Goal: Browse casually: Explore the website without a specific task or goal

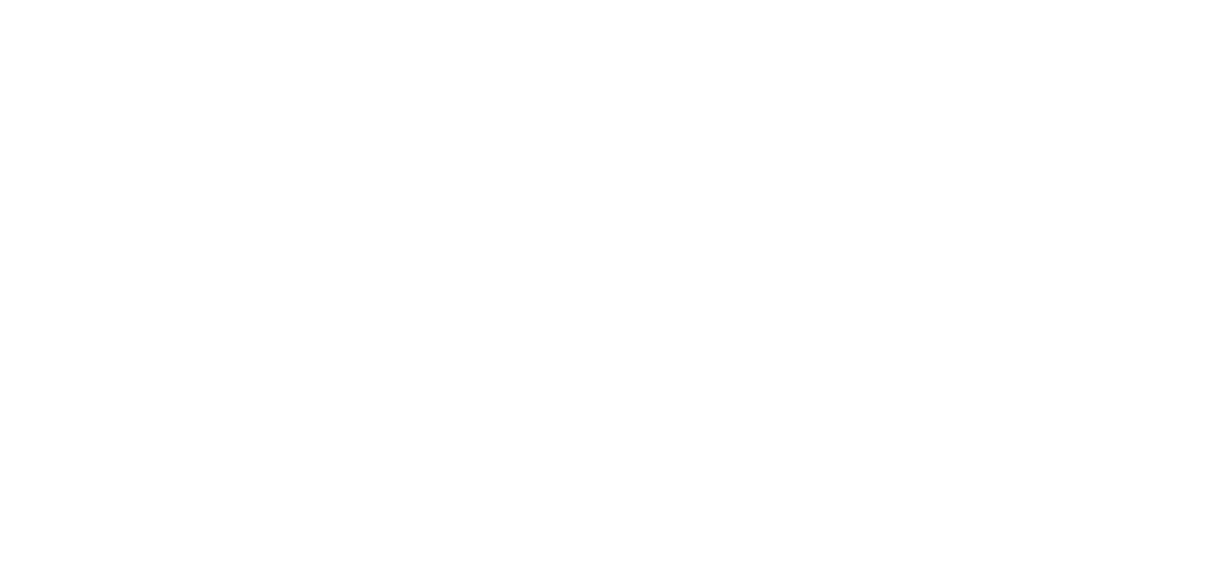
scroll to position [2430, 0]
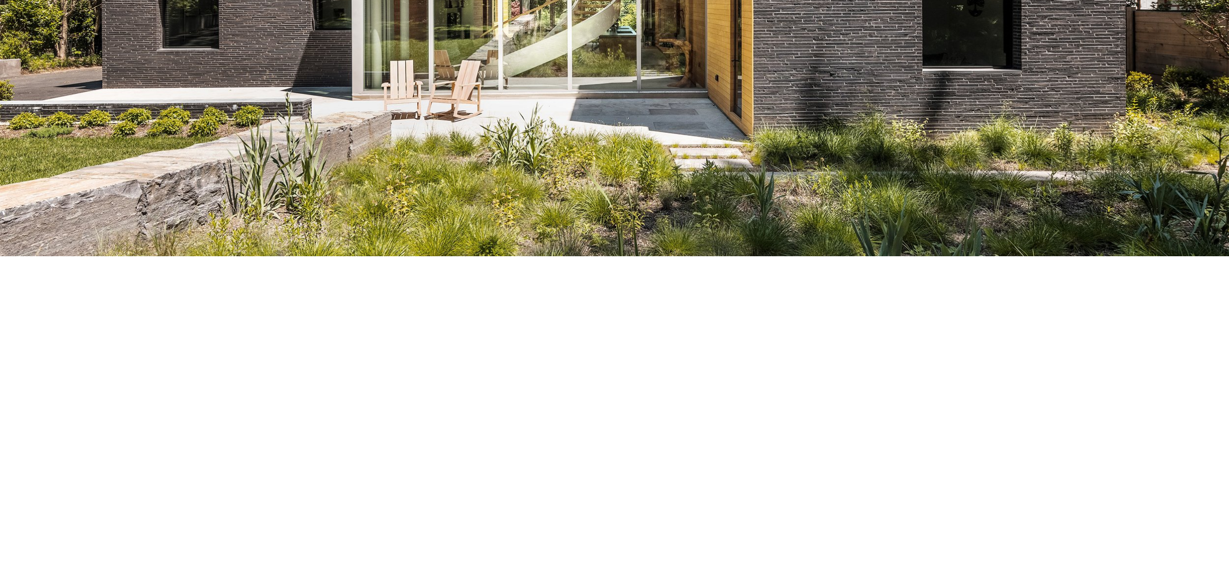
scroll to position [298, 0]
